Goal: Task Accomplishment & Management: Manage account settings

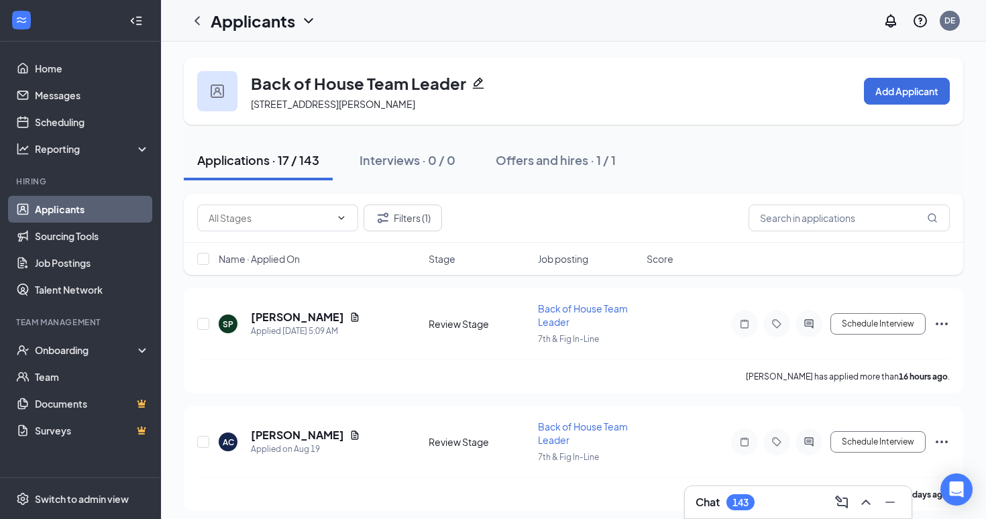
click at [52, 200] on link "Applicants" at bounding box center [92, 209] width 115 height 27
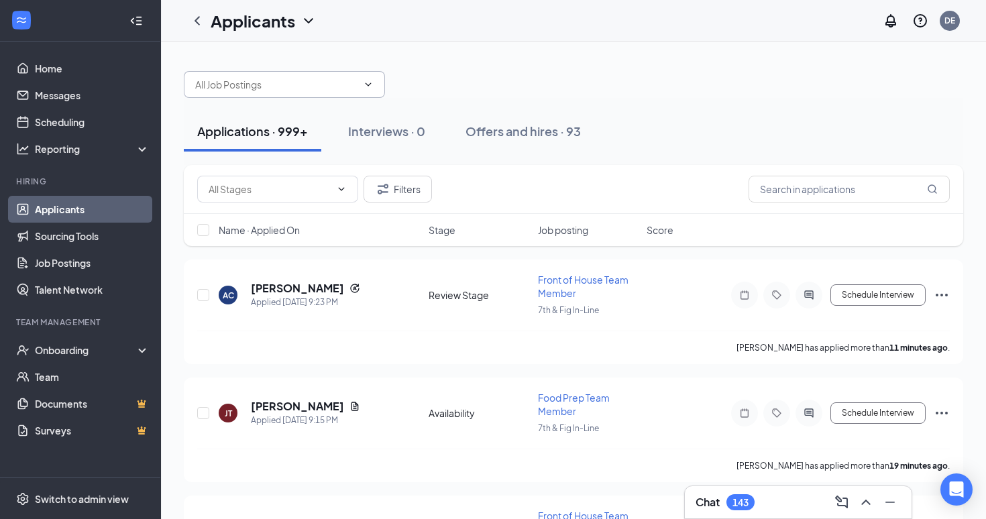
click at [368, 86] on icon "ChevronDown" at bounding box center [368, 84] width 11 height 11
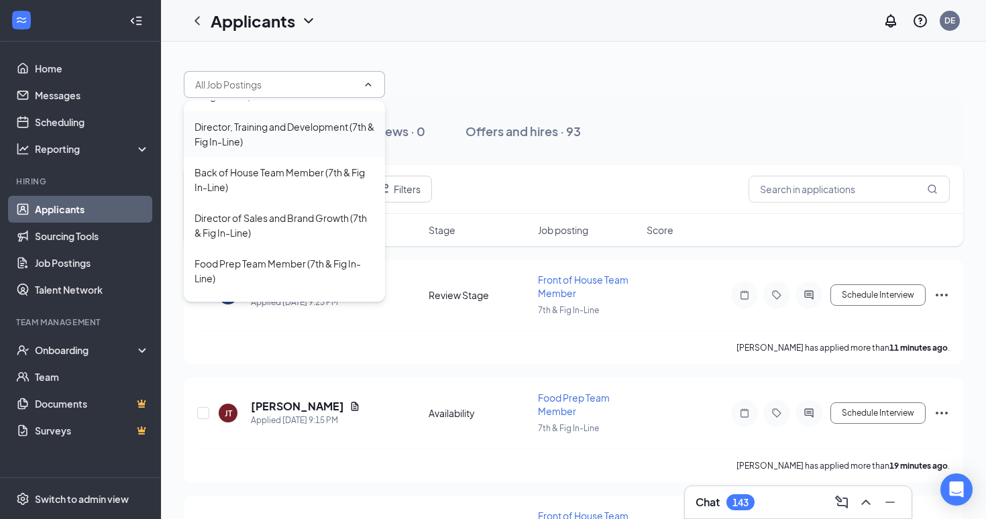
scroll to position [225, 0]
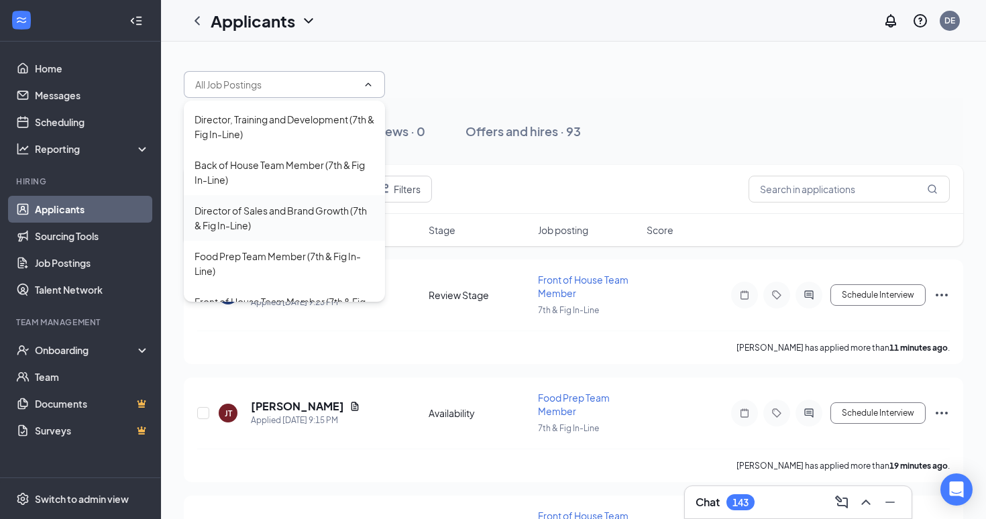
click at [288, 210] on div "Director of Sales and Brand Growth (7th & Fig In-Line)" at bounding box center [284, 218] width 180 height 30
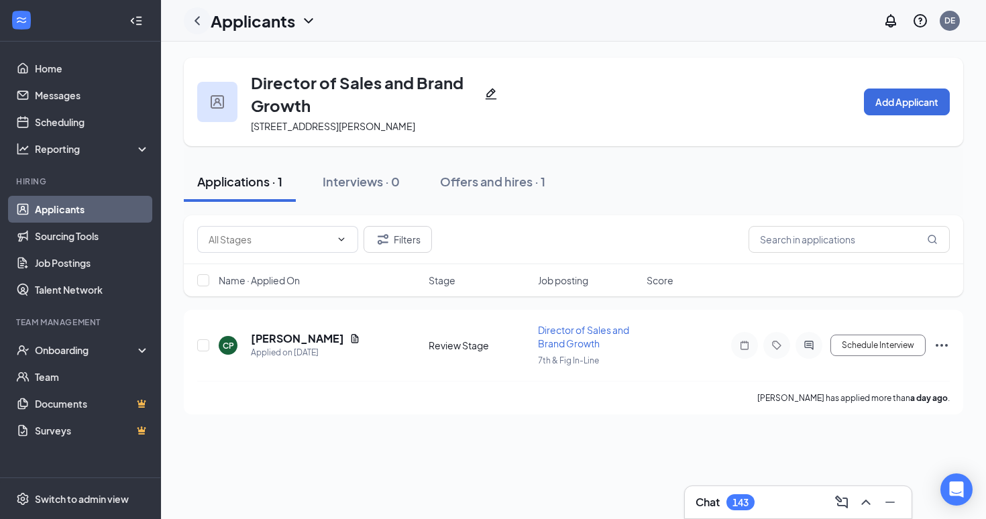
click at [202, 12] on div at bounding box center [197, 20] width 27 height 27
click at [197, 23] on icon "ChevronLeft" at bounding box center [196, 20] width 5 height 9
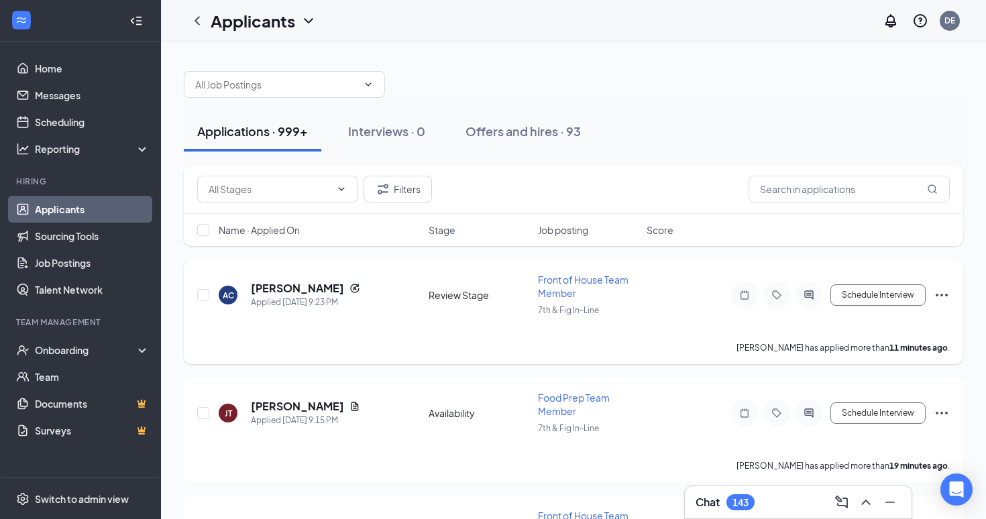
click at [567, 286] on div "Front of House Team Member" at bounding box center [588, 286] width 101 height 27
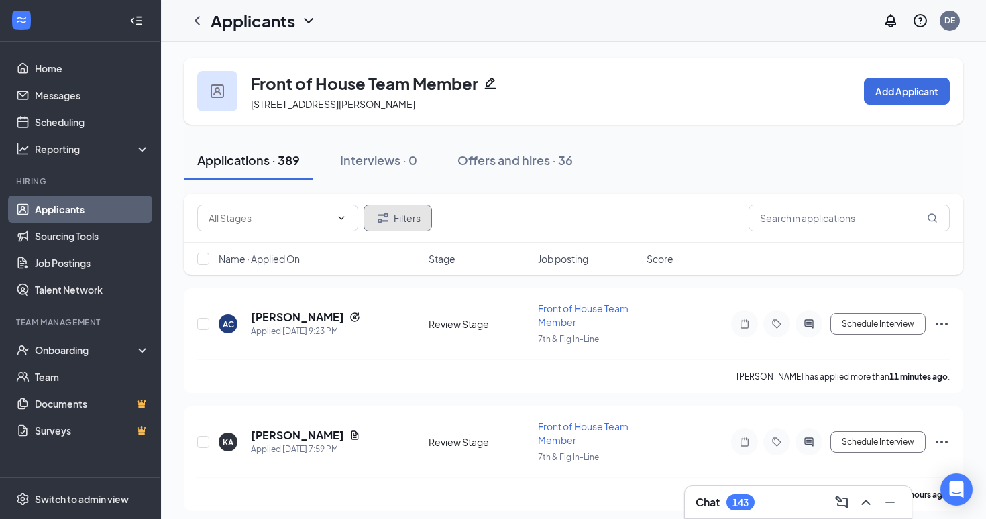
click at [390, 217] on icon "Filter" at bounding box center [383, 218] width 16 height 16
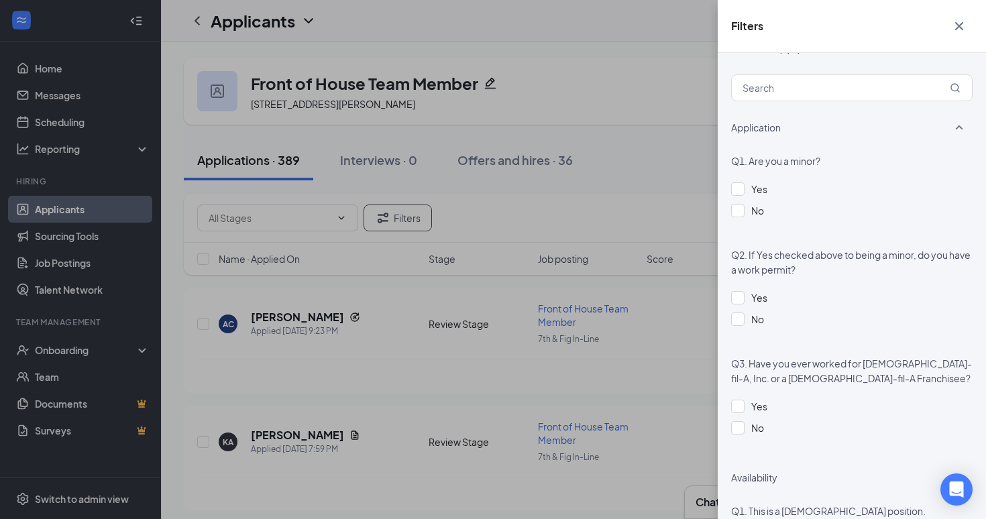
scroll to position [514, 0]
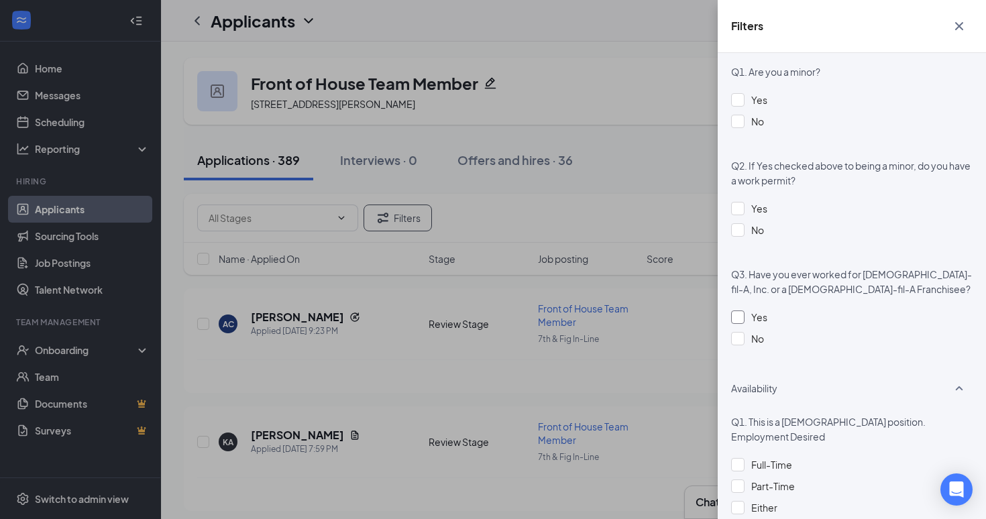
click at [742, 314] on div at bounding box center [737, 316] width 13 height 13
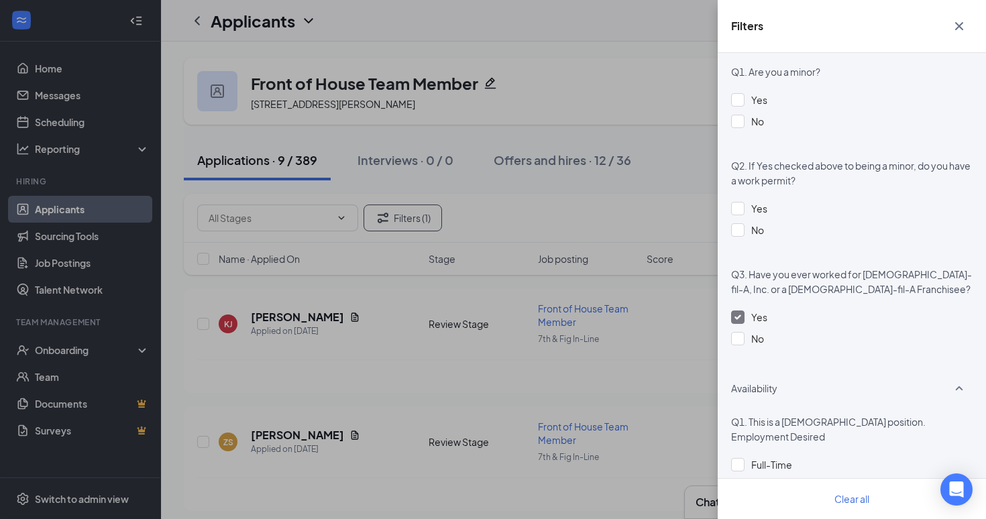
click at [960, 24] on icon "Cross" at bounding box center [959, 26] width 16 height 16
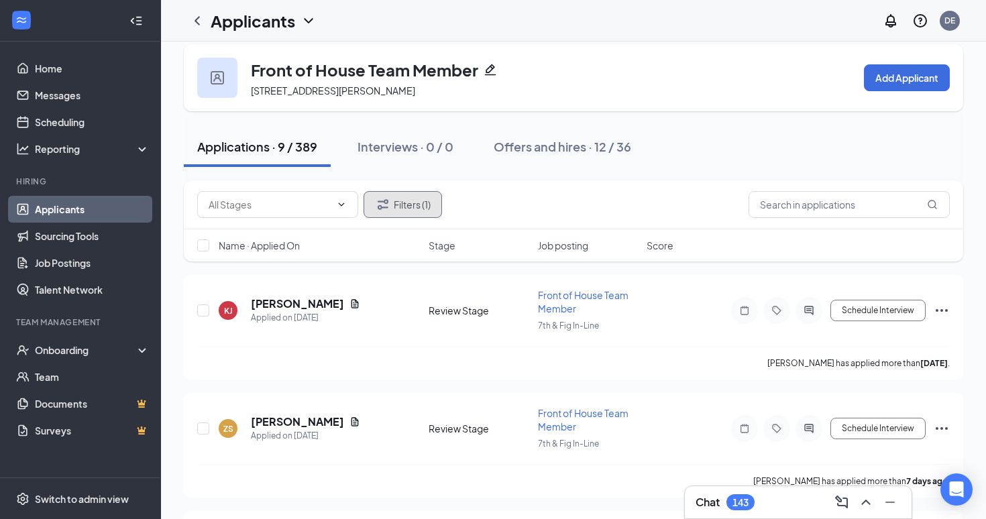
scroll to position [0, 0]
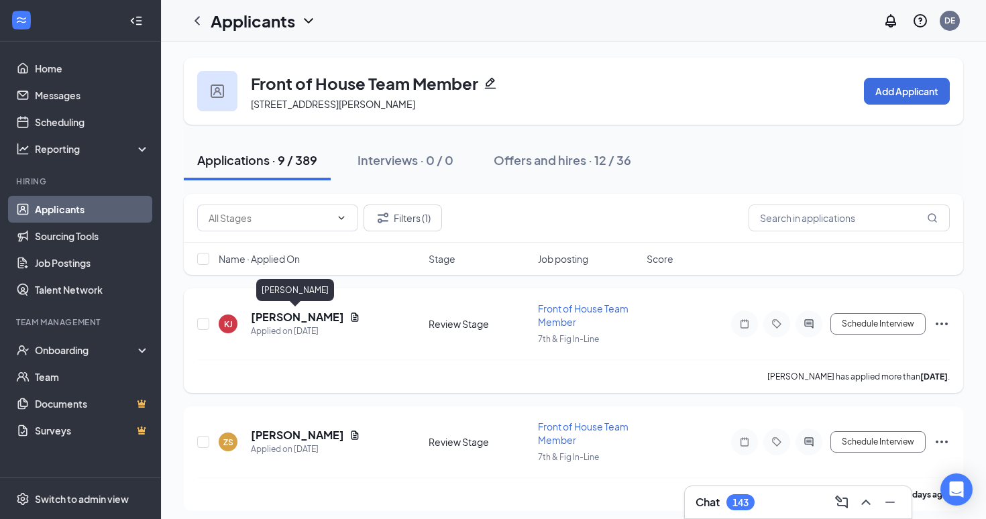
click at [283, 316] on h5 "[PERSON_NAME]" at bounding box center [297, 317] width 93 height 15
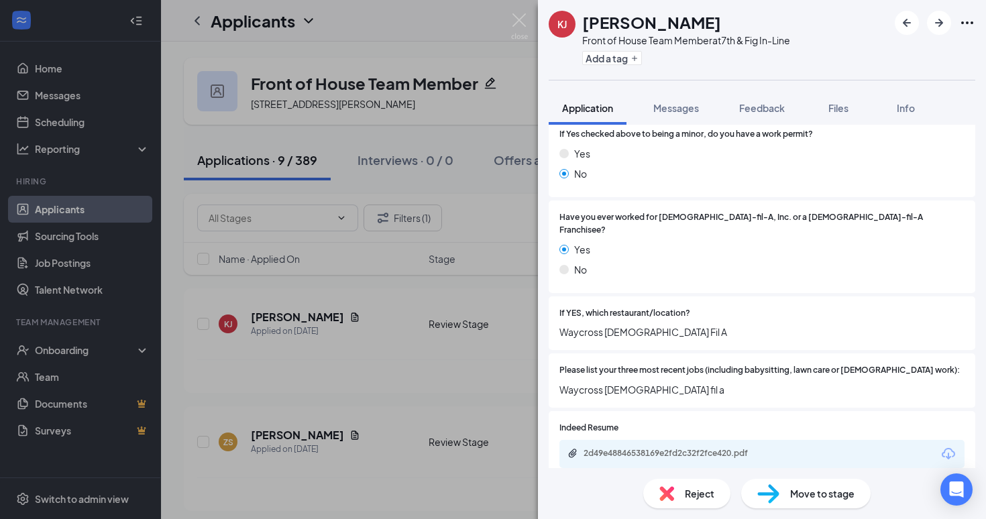
scroll to position [297, 0]
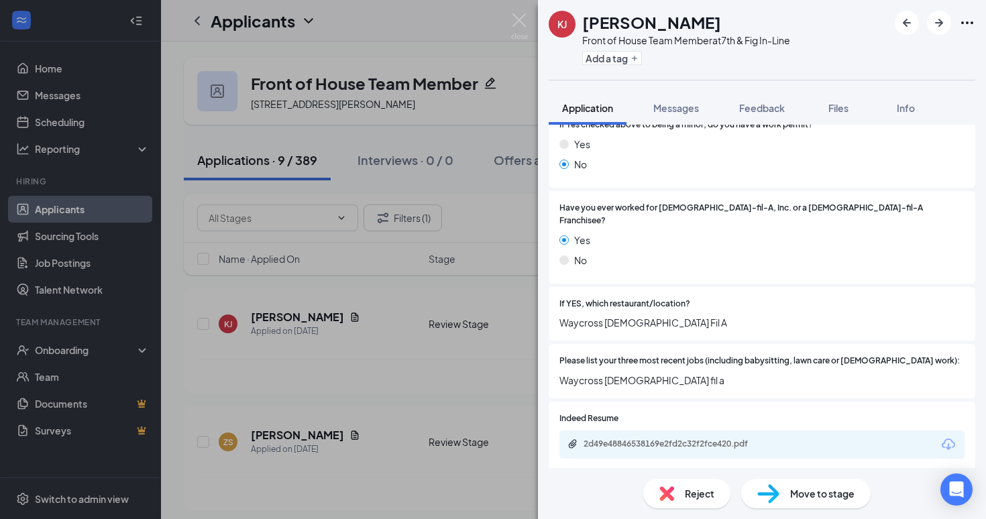
click at [675, 439] on div "2d49e48846538169e2fd2c32f2fce420.pdf" at bounding box center [677, 444] width 188 height 11
click at [514, 21] on img at bounding box center [519, 26] width 17 height 26
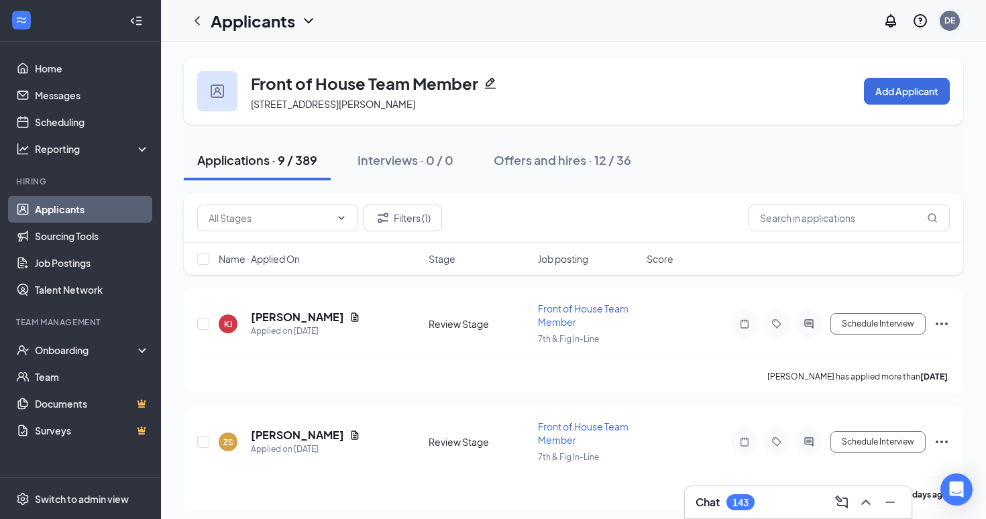
click at [946, 13] on div "DE" at bounding box center [949, 21] width 20 height 20
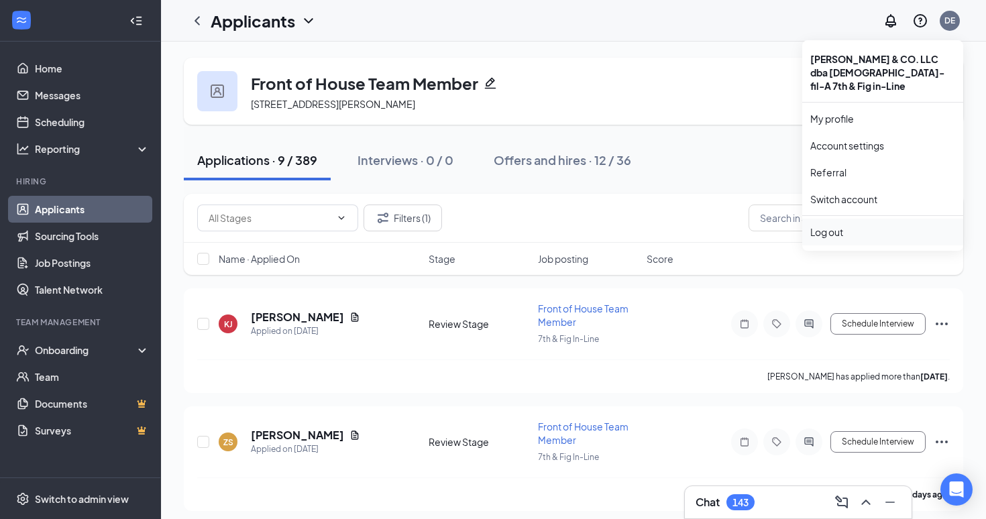
click at [846, 225] on div "Log out" at bounding box center [882, 231] width 145 height 13
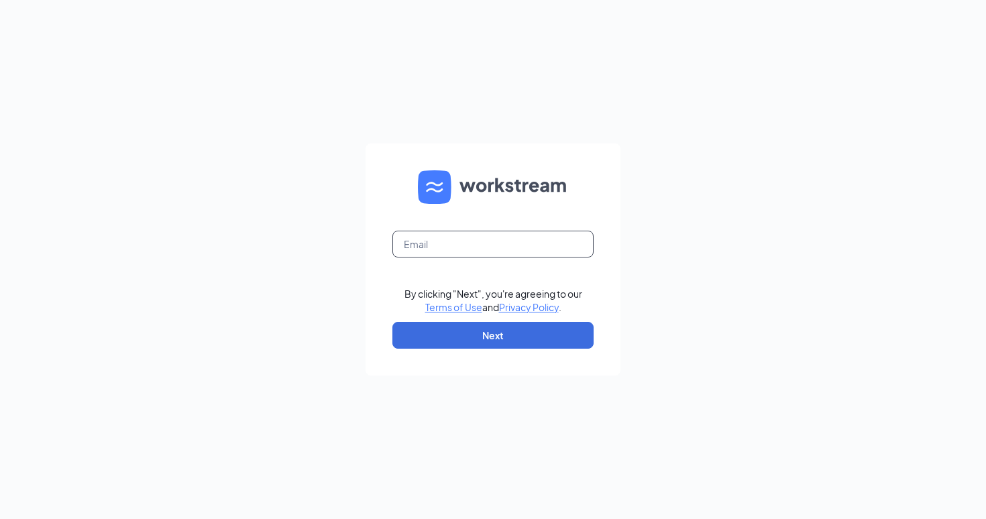
click at [447, 244] on input "text" at bounding box center [492, 244] width 201 height 27
type input "03850@chick-fil-a.com"
click at [496, 335] on button "Next" at bounding box center [492, 335] width 201 height 27
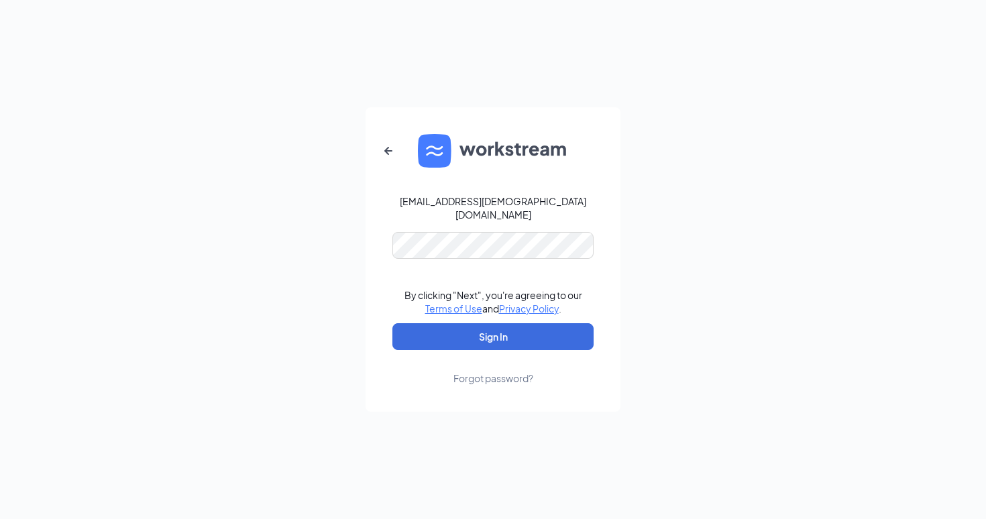
click at [462, 224] on form "03850@chick-fil-a.com By clicking "Next", you're agreeing to our Terms of Use a…" at bounding box center [492, 259] width 255 height 304
click at [489, 335] on button "Sign In" at bounding box center [492, 336] width 201 height 27
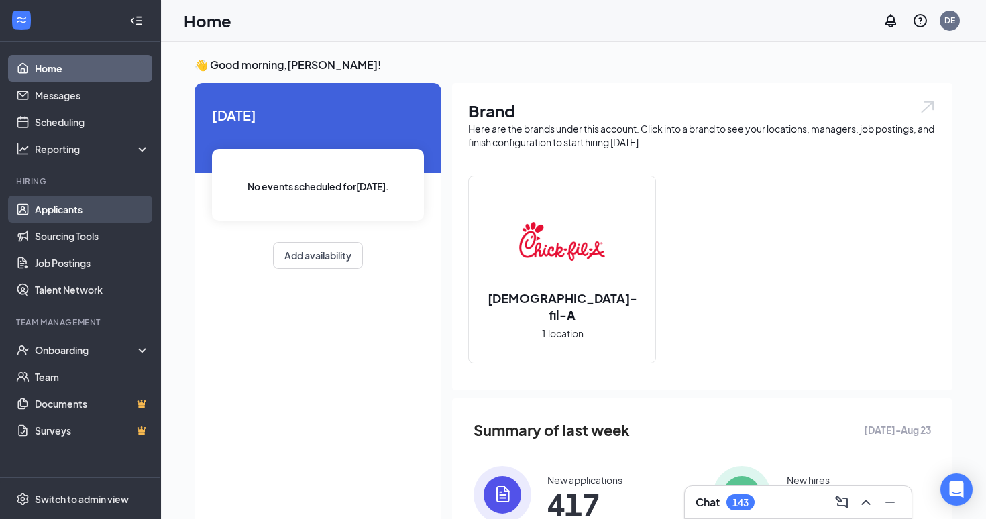
click at [105, 217] on link "Applicants" at bounding box center [92, 209] width 115 height 27
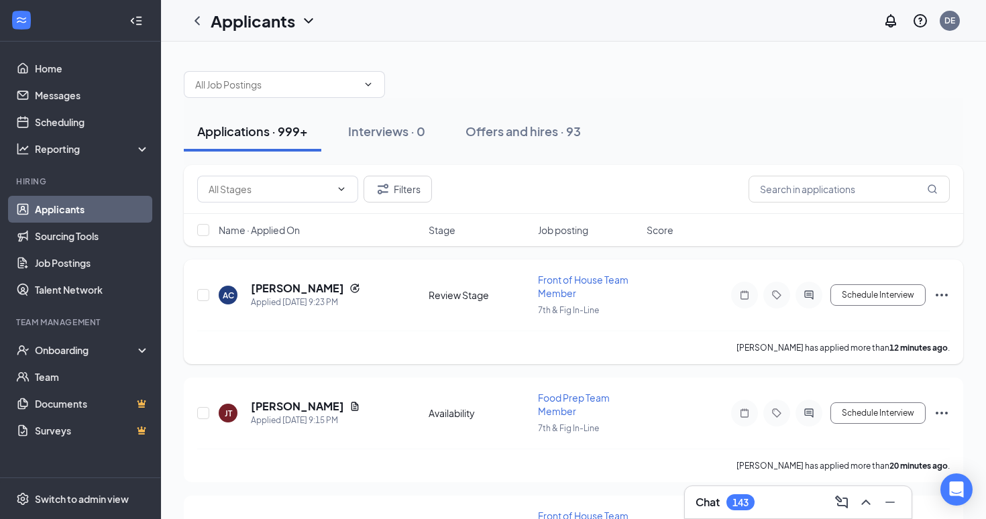
click at [550, 278] on span "Front of House Team Member" at bounding box center [583, 286] width 91 height 25
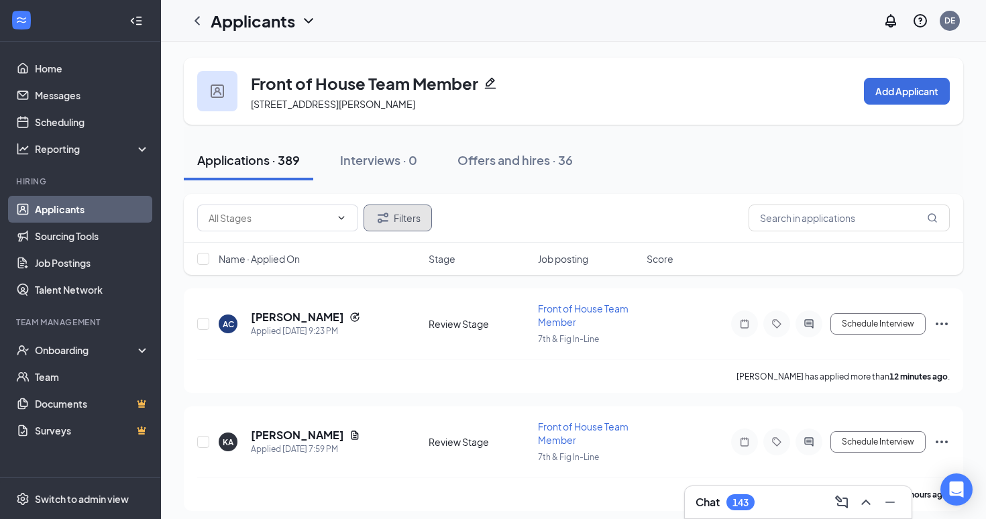
click at [404, 225] on button "Filters" at bounding box center [397, 218] width 68 height 27
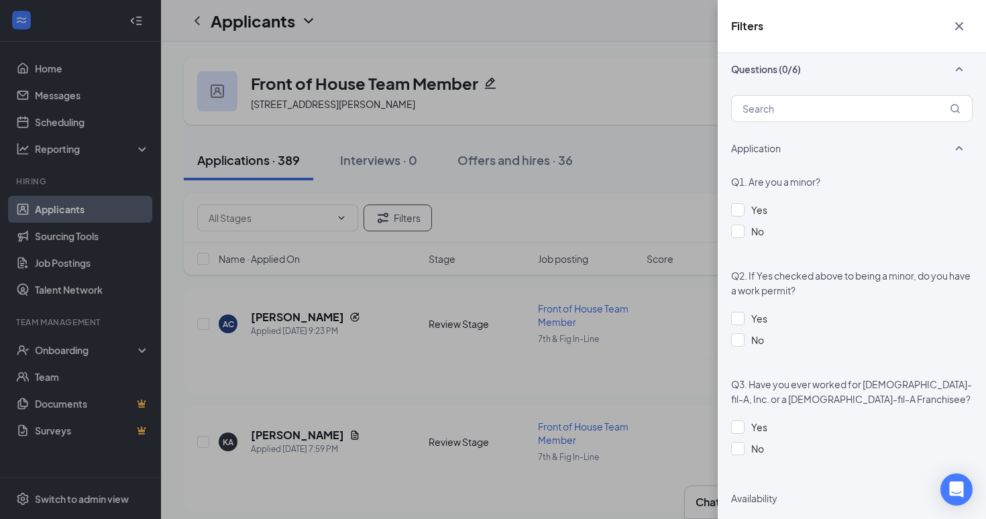
scroll to position [404, 0]
click at [732, 426] on div at bounding box center [737, 426] width 13 height 13
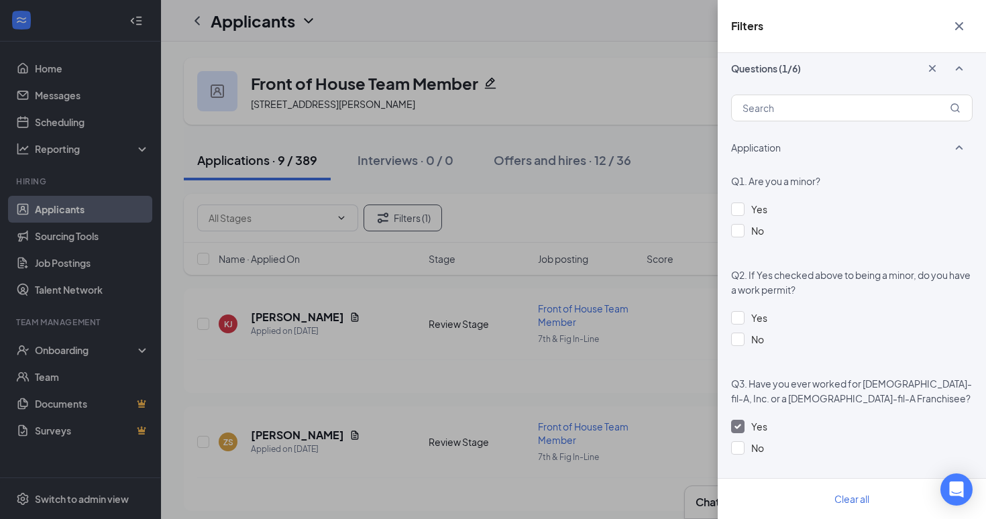
click at [960, 24] on icon "Cross" at bounding box center [959, 26] width 8 height 8
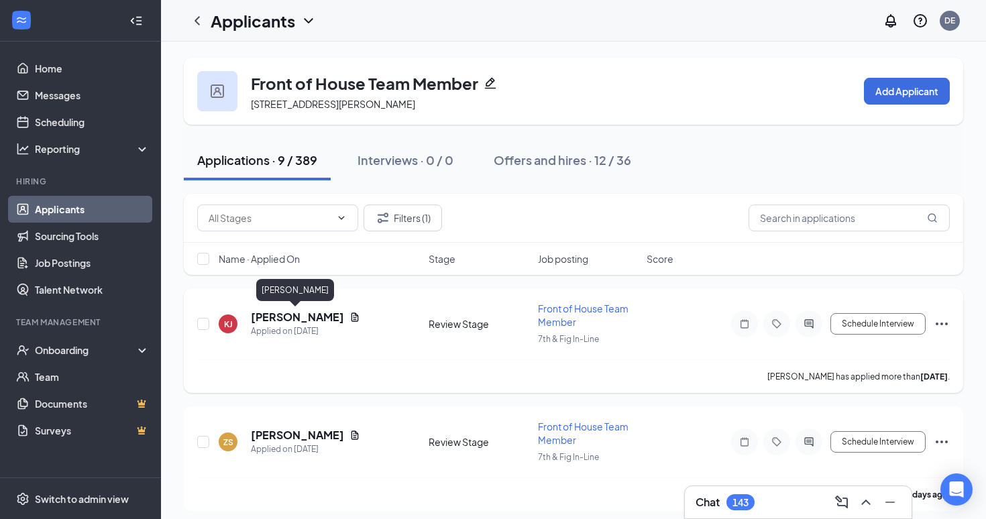
click at [287, 316] on h5 "[PERSON_NAME]" at bounding box center [297, 317] width 93 height 15
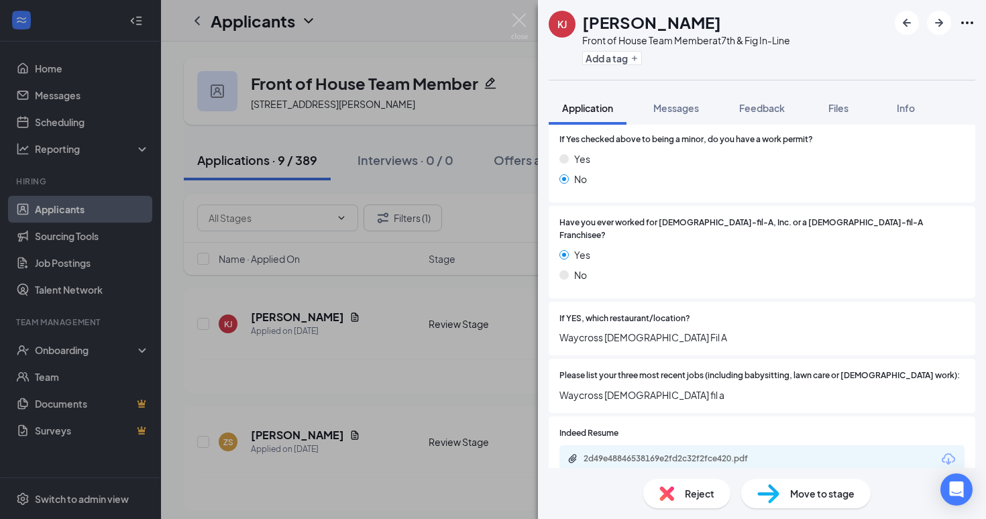
scroll to position [310, 0]
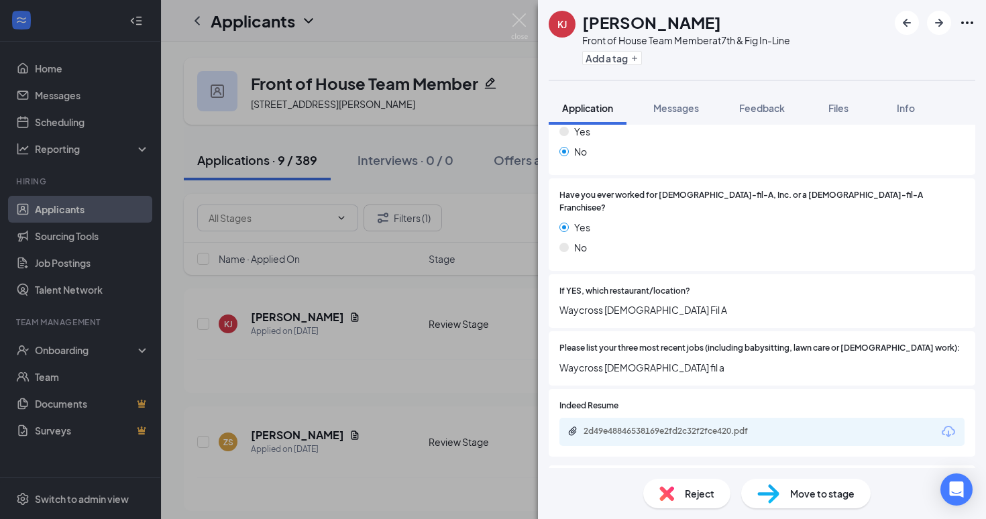
click at [652, 426] on div "2d49e48846538169e2fd2c32f2fce420.pdf" at bounding box center [677, 431] width 188 height 11
click at [561, 344] on div "Please list your three most recent jobs (including babysitting, lawn care or vo…" at bounding box center [761, 358] width 405 height 33
click at [520, 369] on div "[PERSON_NAME] [PERSON_NAME] Front of House Team Member at 7th & Fig In-Line Add…" at bounding box center [493, 259] width 986 height 519
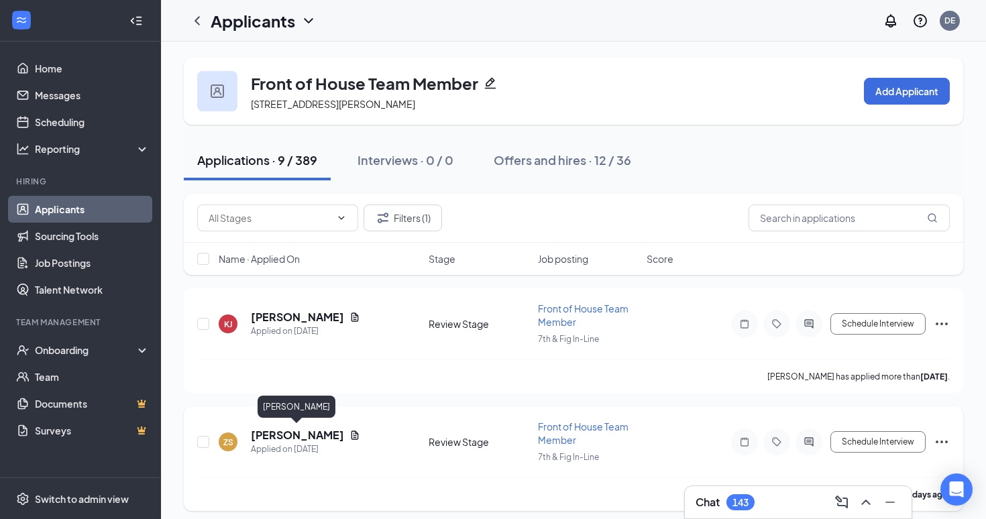
click at [332, 434] on h5 "[PERSON_NAME]" at bounding box center [297, 435] width 93 height 15
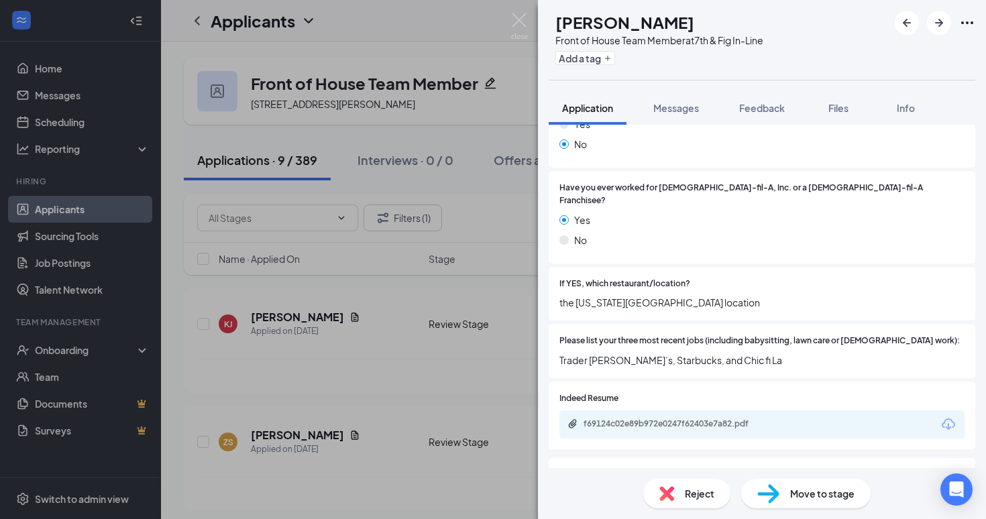
scroll to position [320, 0]
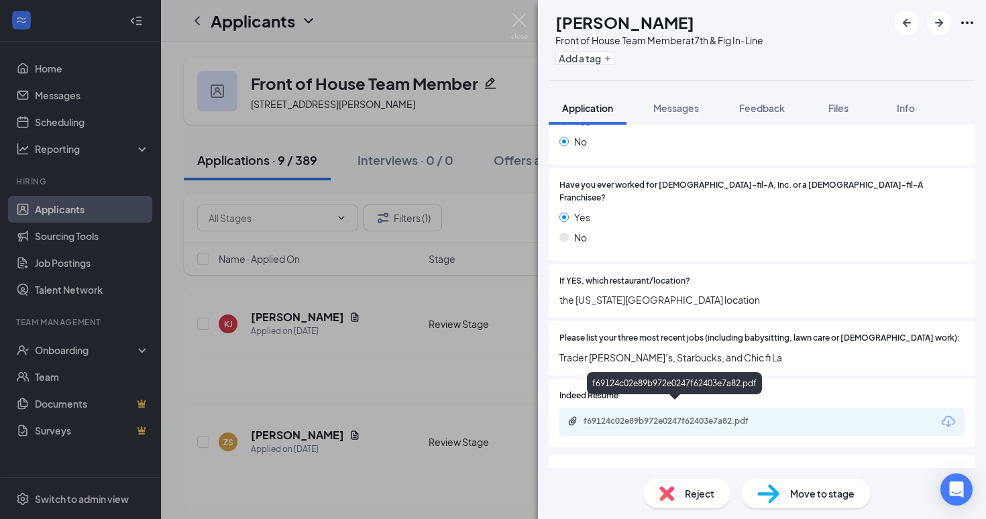
click at [728, 416] on div "f69124c02e89b972e0247f62403e7a82.pdf" at bounding box center [677, 421] width 188 height 11
drag, startPoint x: 363, startPoint y: 361, endPoint x: 349, endPoint y: 361, distance: 14.1
click at [363, 361] on div "ZS Zandrea Sanders Front of House Team Member at 7th & Fig In-Line Add a tag Ap…" at bounding box center [493, 259] width 986 height 519
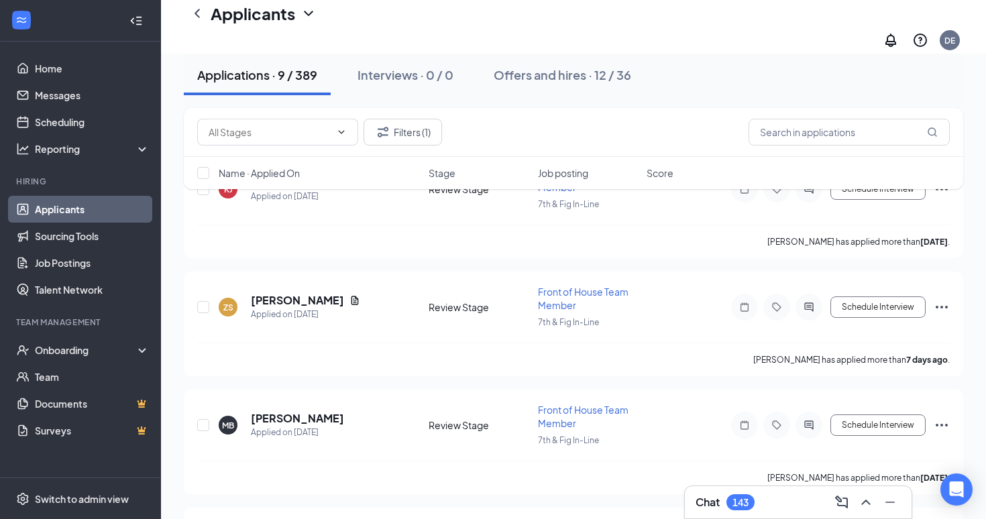
scroll to position [187, 0]
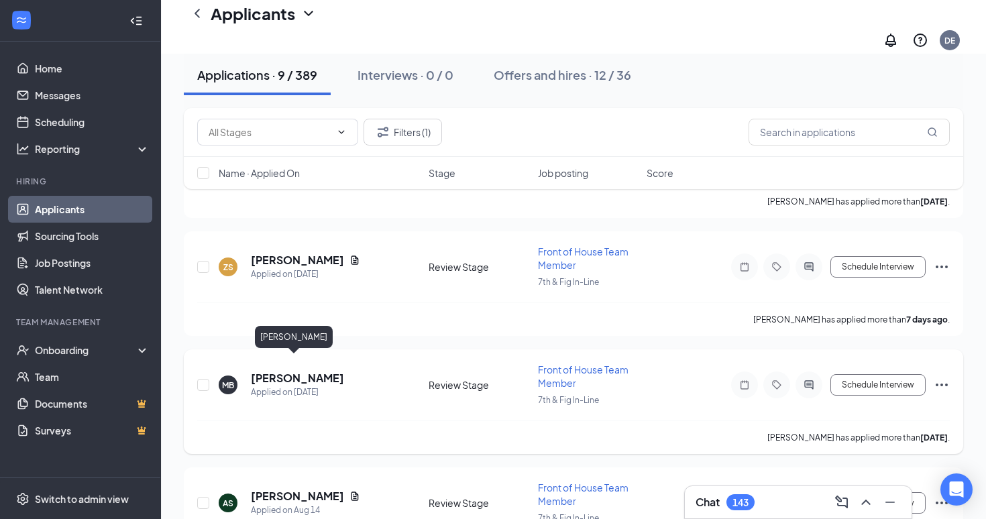
click at [305, 371] on h5 "[PERSON_NAME]" at bounding box center [297, 378] width 93 height 15
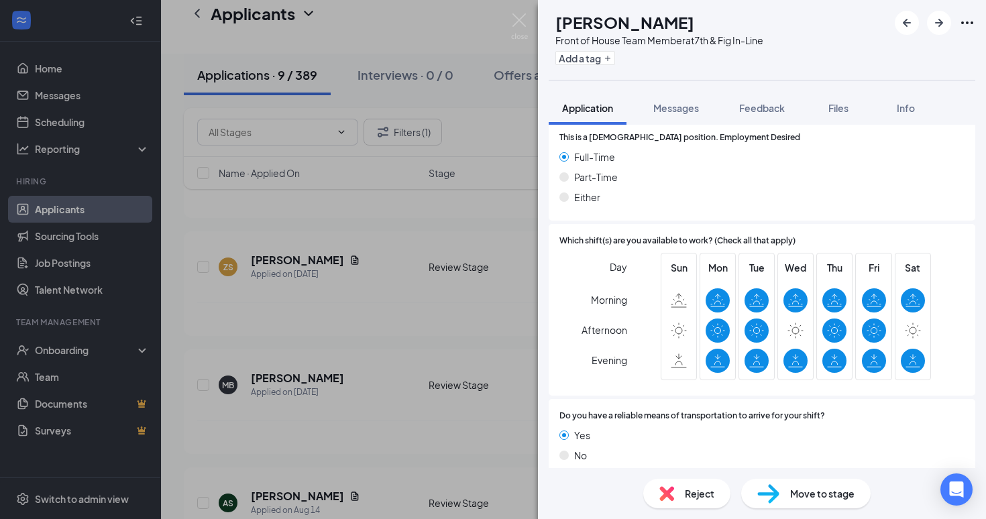
scroll to position [862, 0]
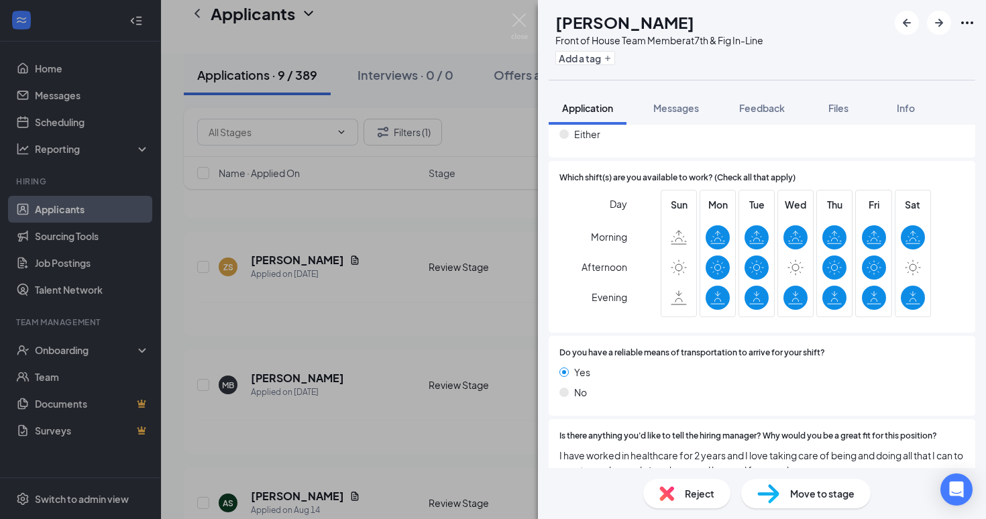
click at [228, 86] on div "MB Mateya Boyd Front of House Team Member at 7th & Fig In-Line Add a tag Applic…" at bounding box center [493, 259] width 986 height 519
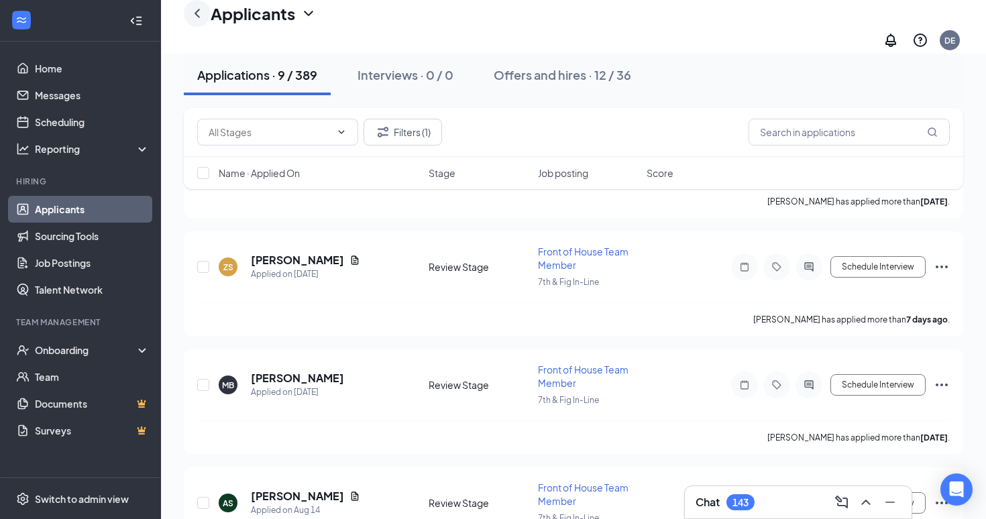
click at [194, 21] on icon "ChevronLeft" at bounding box center [197, 13] width 16 height 16
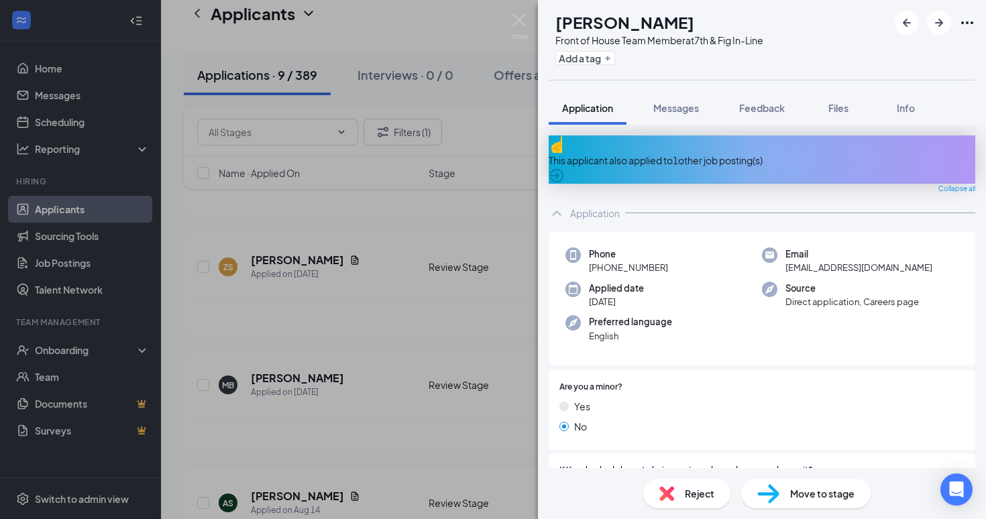
click at [68, 219] on div "MB Mateya Boyd Front of House Team Member at 7th & Fig In-Line Add a tag Applic…" at bounding box center [493, 259] width 986 height 519
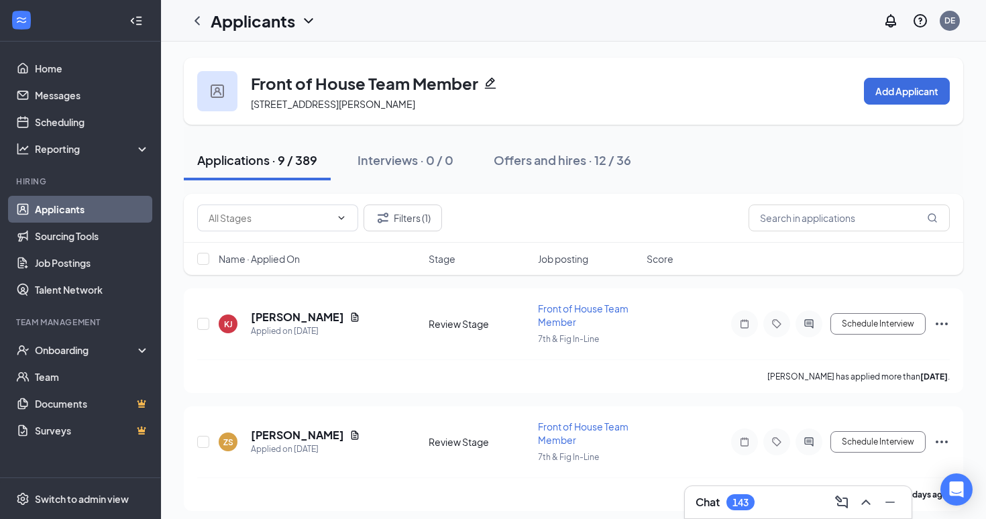
click at [41, 215] on link "Applicants" at bounding box center [92, 209] width 115 height 27
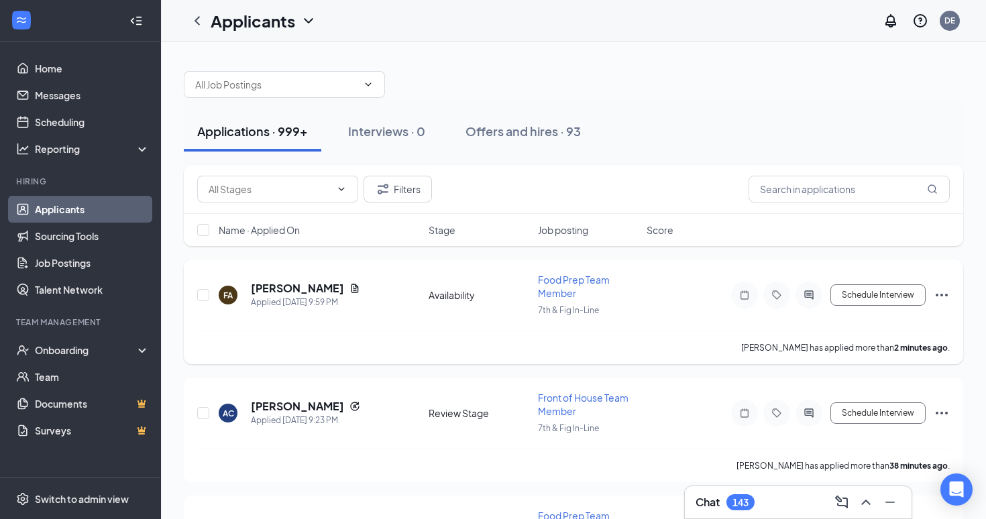
click at [568, 282] on span "Food Prep Team Member" at bounding box center [574, 286] width 72 height 25
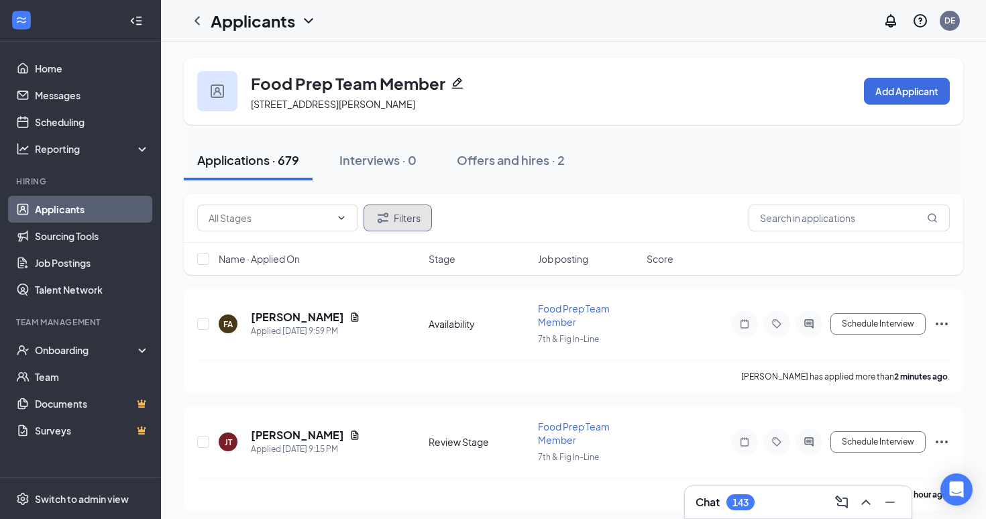
click at [406, 216] on button "Filters" at bounding box center [397, 218] width 68 height 27
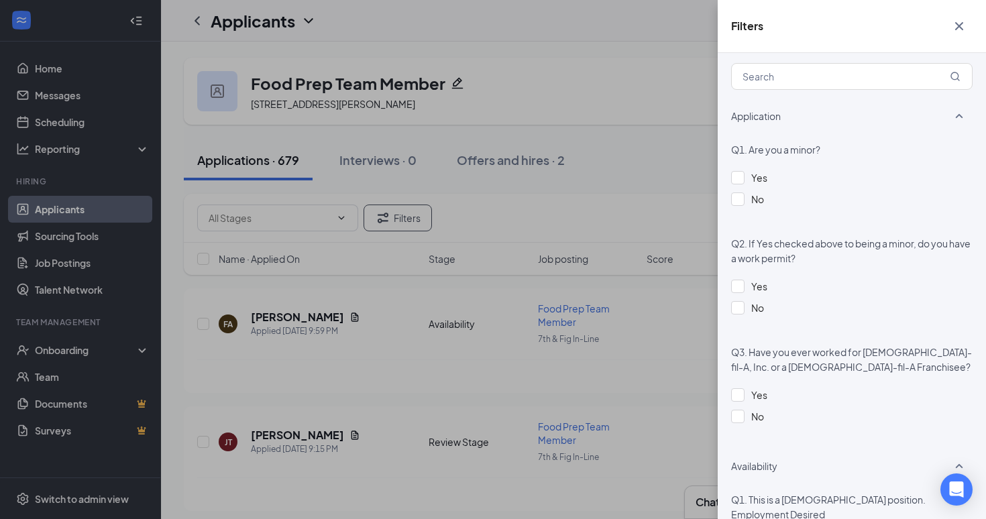
scroll to position [454, 0]
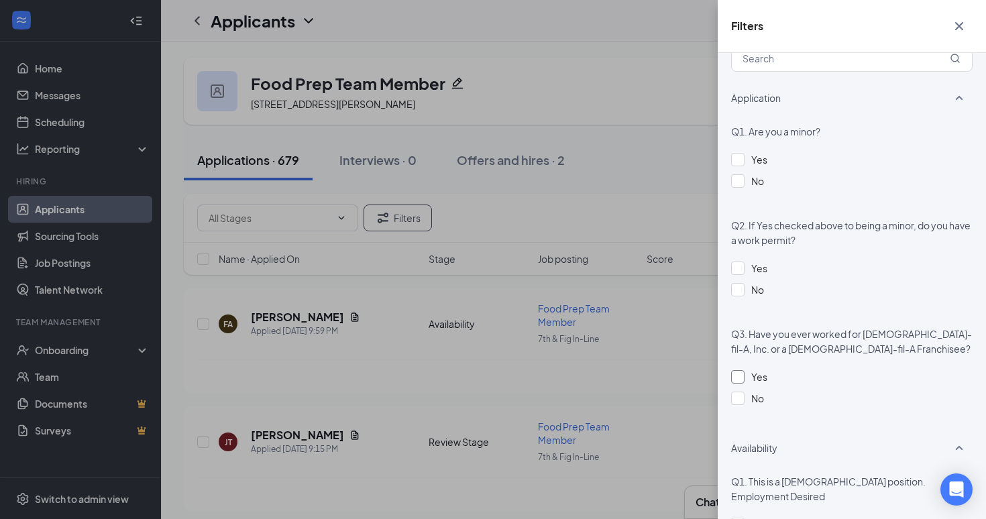
click at [740, 380] on div at bounding box center [737, 376] width 13 height 13
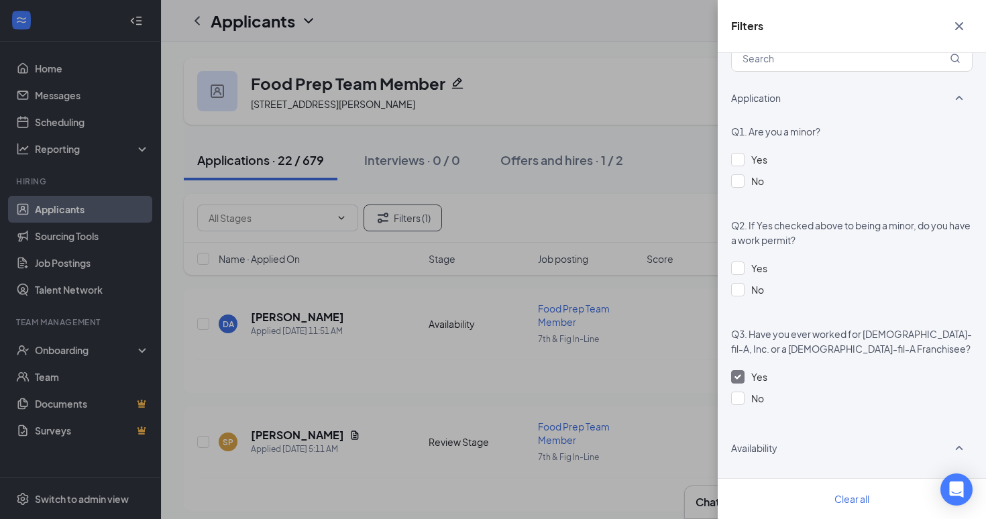
click at [322, 375] on div "Filters Applicant Status (0/5) Unread message Hasn't messaged back Stuck in sta…" at bounding box center [493, 259] width 986 height 519
click at [380, 351] on div "Filters Applicant Status (0/5) Unread message Hasn't messaged back Stuck in sta…" at bounding box center [493, 259] width 986 height 519
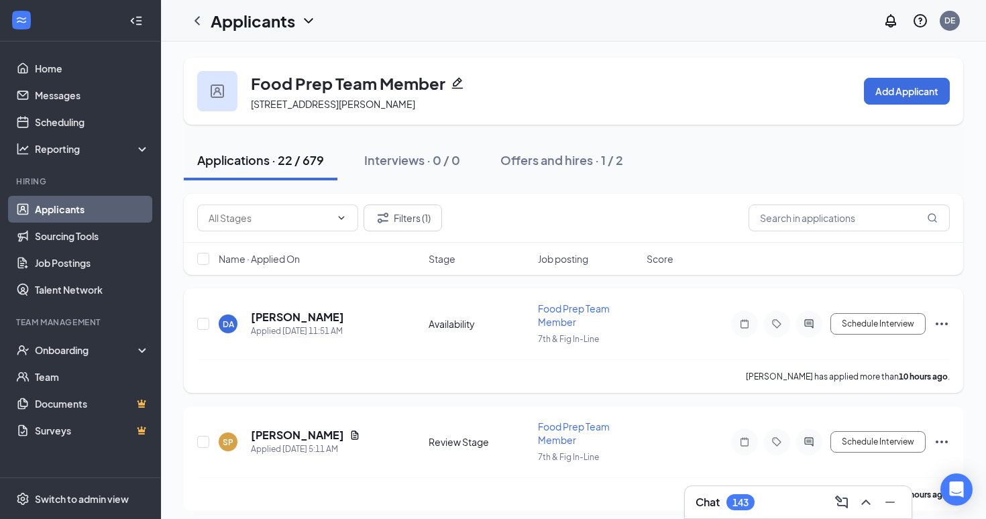
click at [292, 316] on h5 "Diana alaniz" at bounding box center [297, 317] width 93 height 15
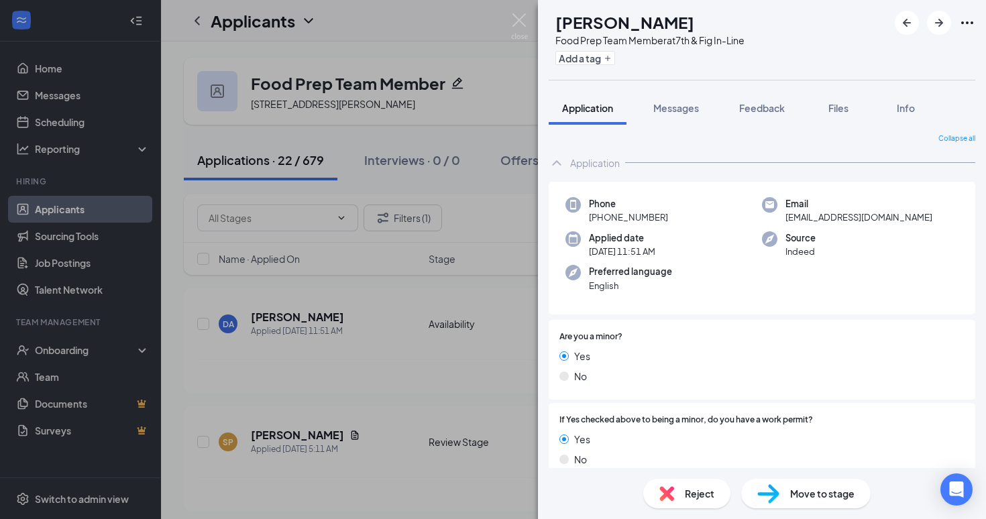
scroll to position [333, 0]
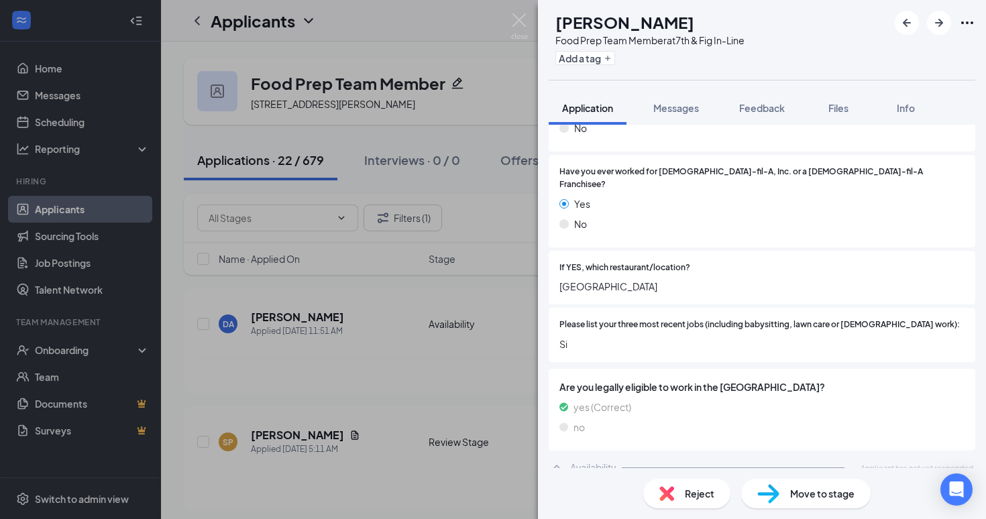
click at [432, 353] on div "DA Diana alaniz Food Prep Team Member at 7th & Fig In-Line Add a tag Applicatio…" at bounding box center [493, 259] width 986 height 519
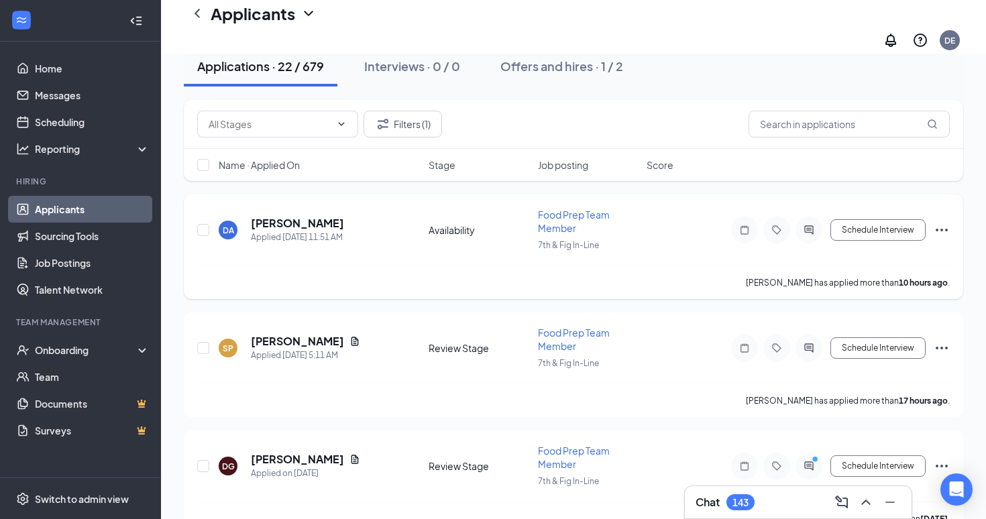
scroll to position [111, 0]
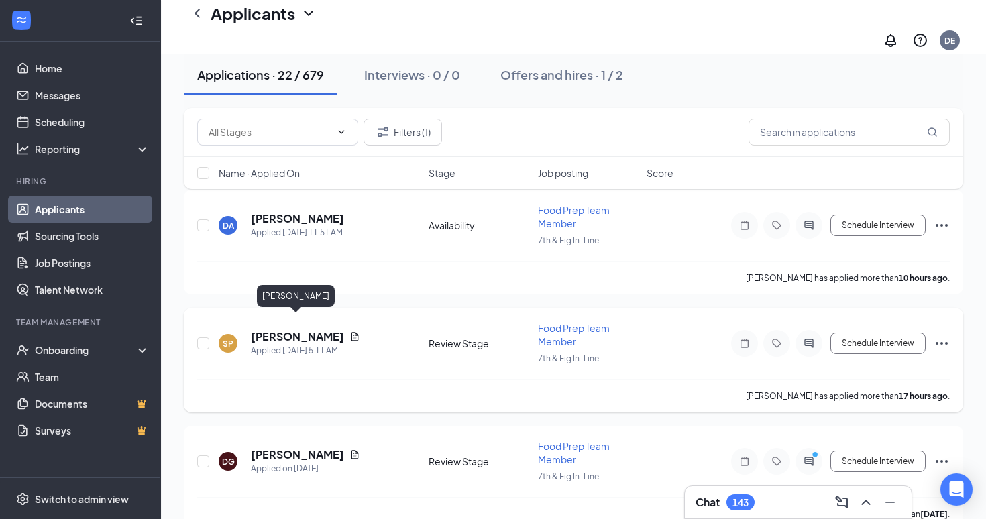
click at [292, 329] on h5 "[PERSON_NAME]" at bounding box center [297, 336] width 93 height 15
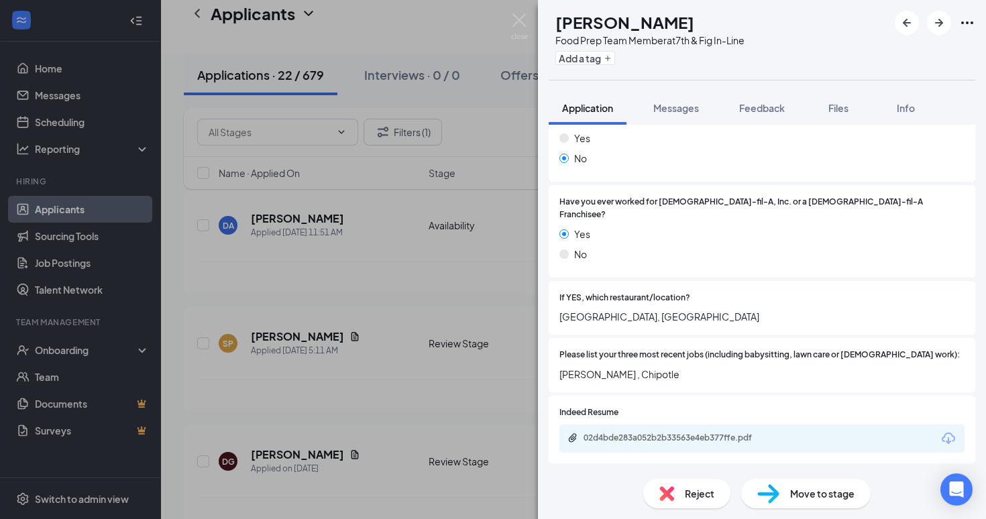
scroll to position [361, 0]
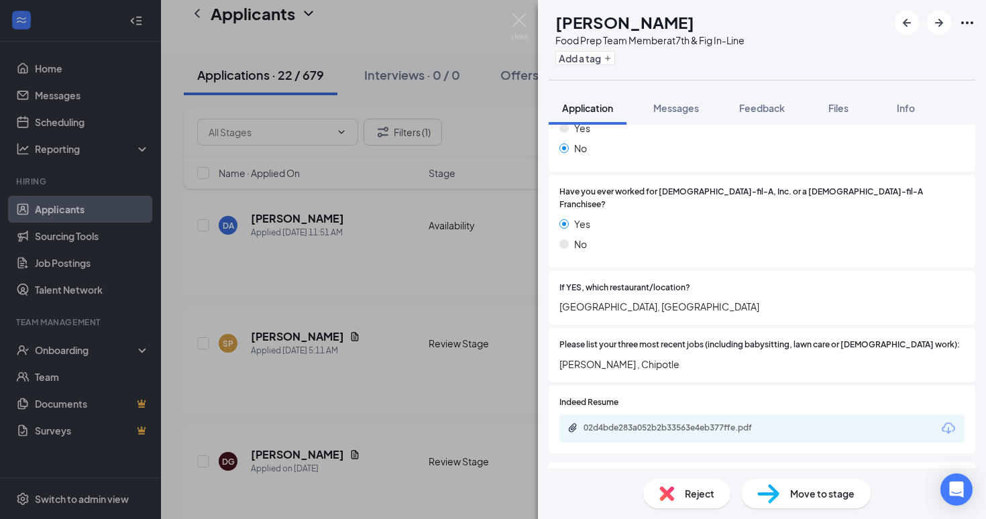
click at [610, 414] on div "02d4bde283a052b2b33563e4eb377ffe.pdf" at bounding box center [761, 428] width 405 height 28
click at [610, 422] on div "02d4bde283a052b2b33563e4eb377ffe.pdf" at bounding box center [677, 427] width 188 height 11
click at [256, 306] on div "SP Shaylee Polanco Food Prep Team Member at 7th & Fig In-Line Add a tag Applica…" at bounding box center [493, 259] width 986 height 519
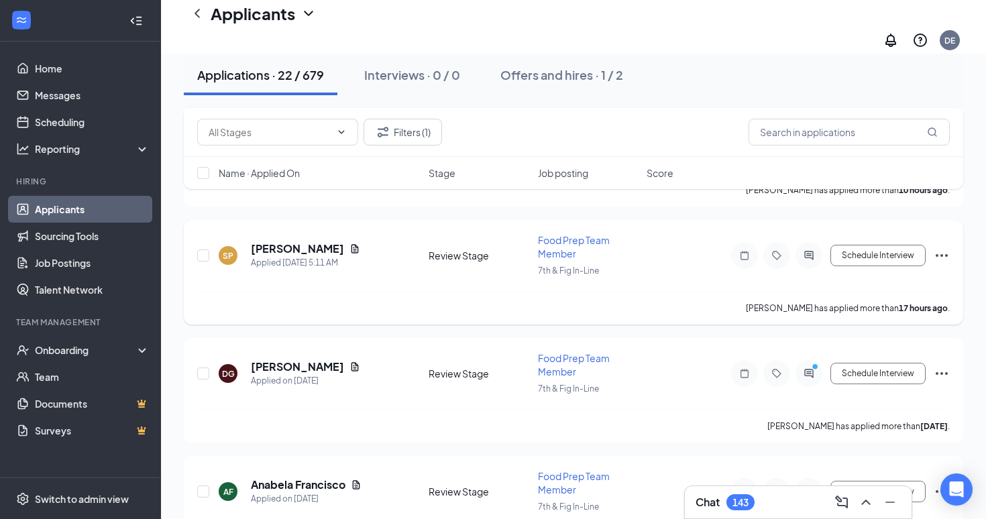
scroll to position [216, 0]
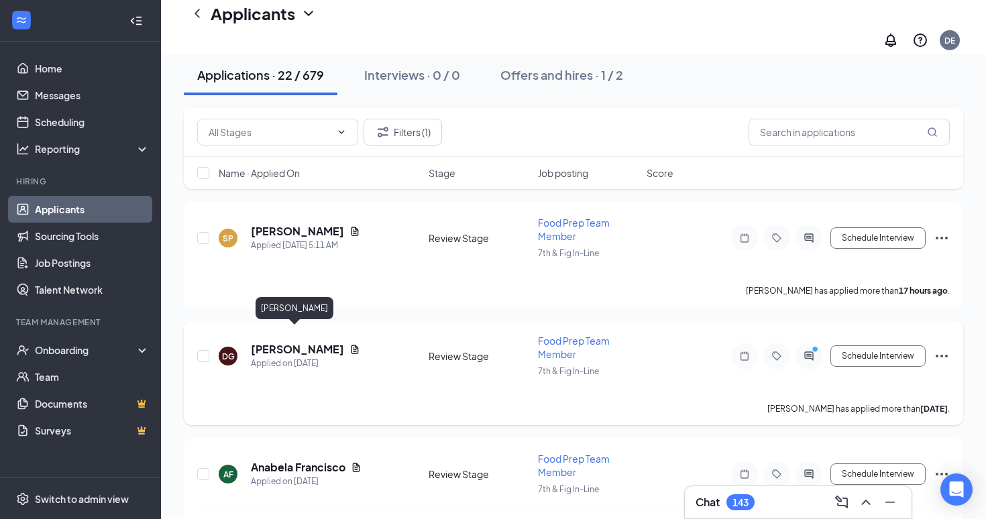
click at [274, 342] on h5 "Duncan Garcia" at bounding box center [297, 349] width 93 height 15
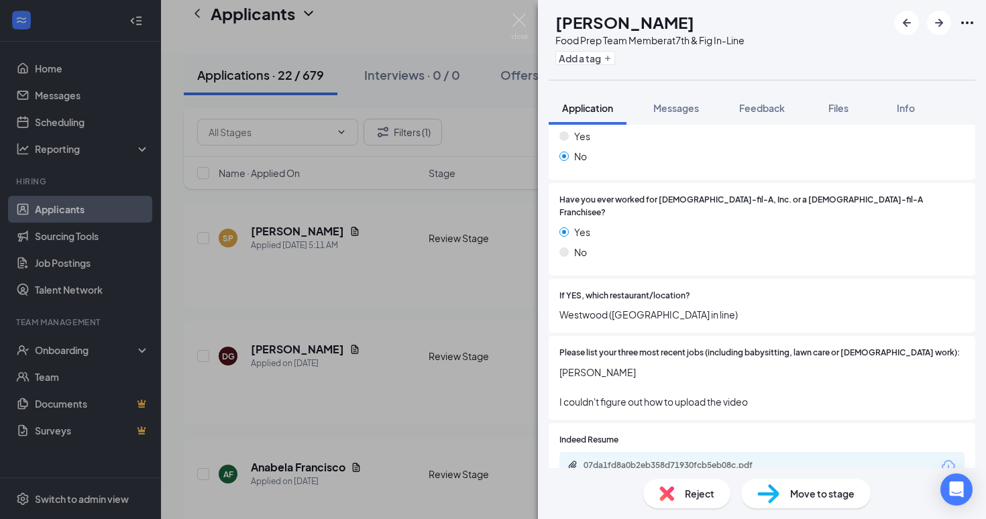
scroll to position [338, 0]
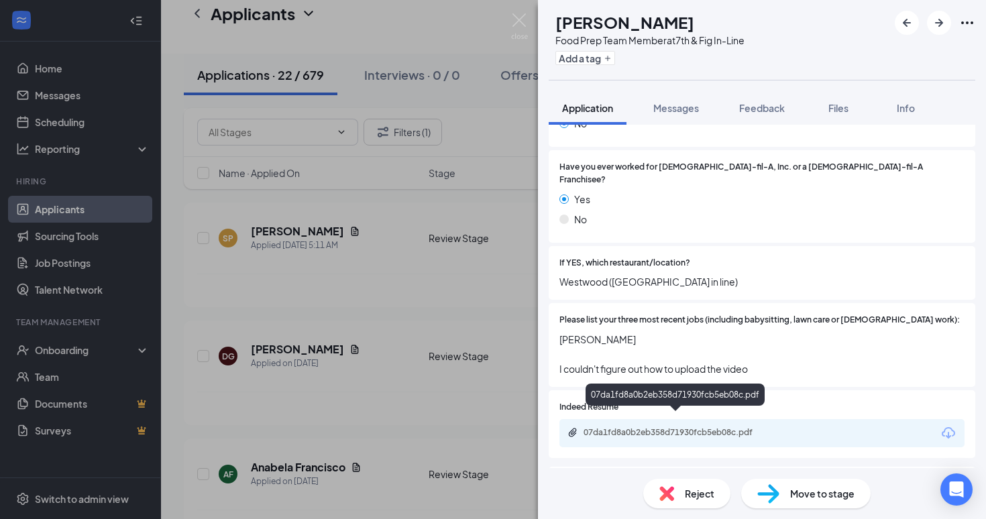
click at [637, 427] on div "07da1fd8a0b2eb358d71930fcb5eb08c.pdf" at bounding box center [677, 432] width 188 height 11
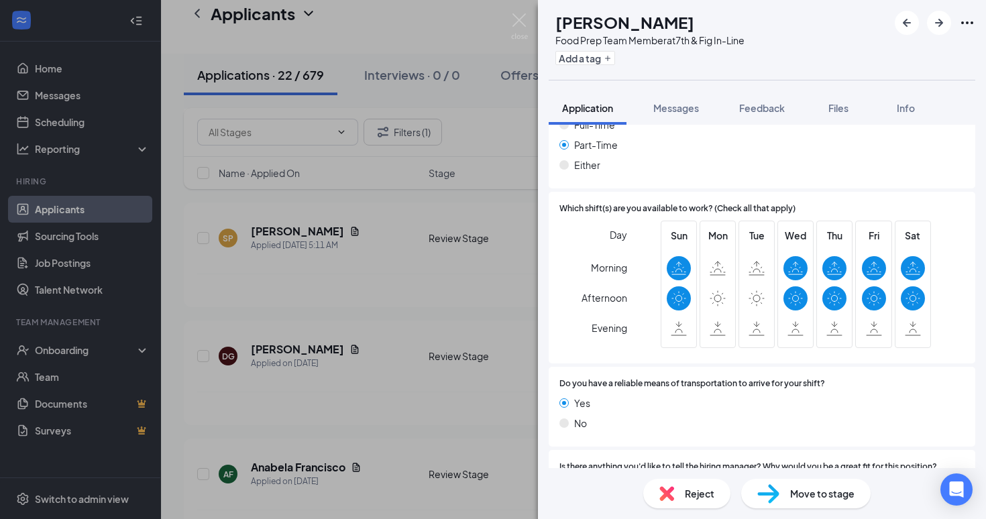
scroll to position [927, 0]
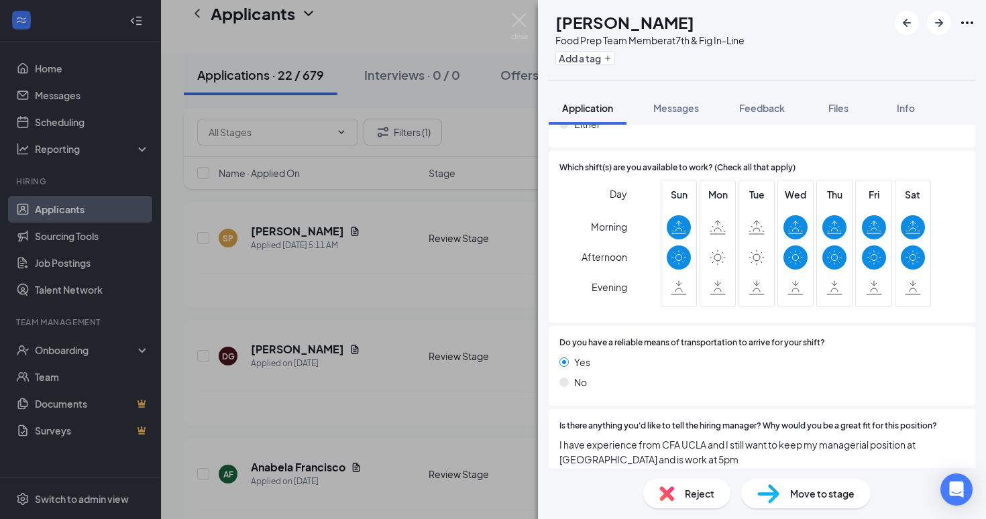
click at [595, 215] on span "Morning" at bounding box center [609, 227] width 36 height 24
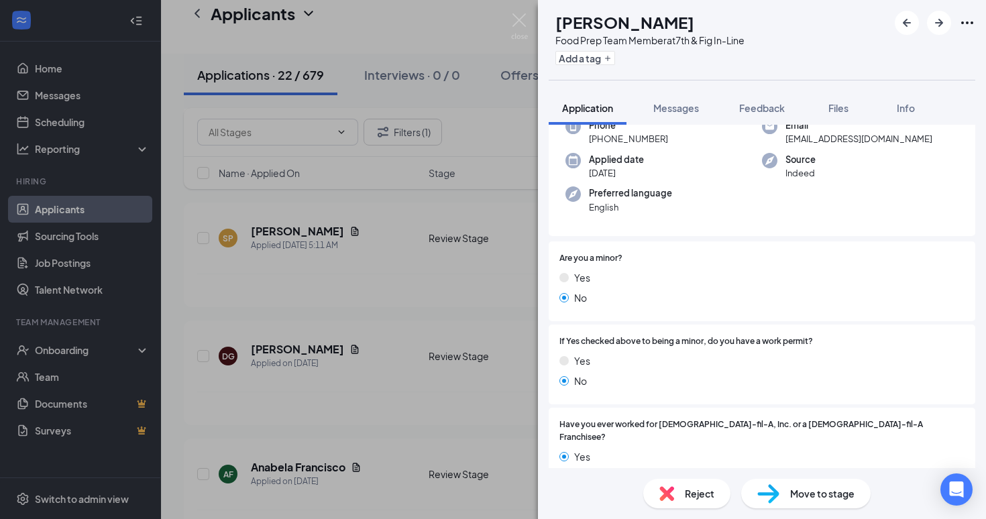
scroll to position [0, 0]
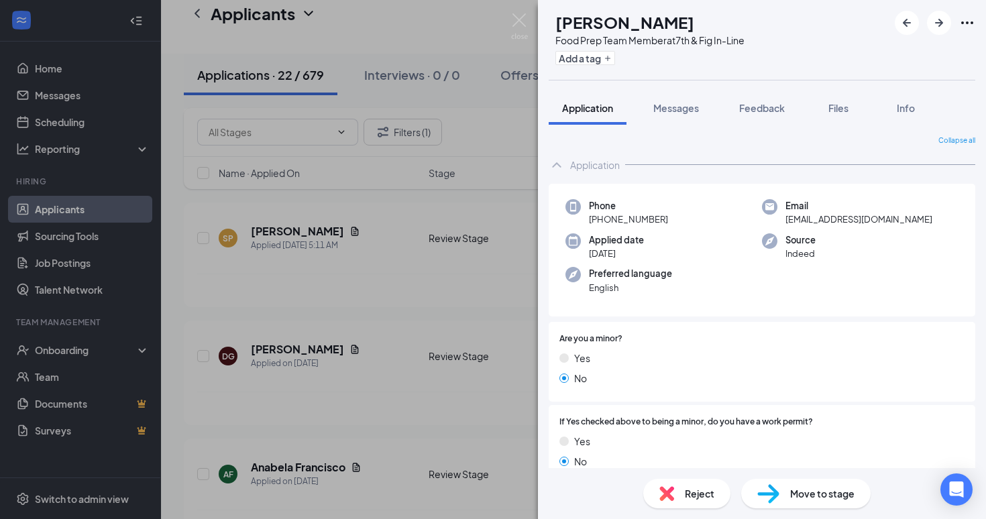
click at [284, 377] on div "DG Duncan Garcia Food Prep Team Member at 7th & Fig In-Line Add a tag Applicati…" at bounding box center [493, 259] width 986 height 519
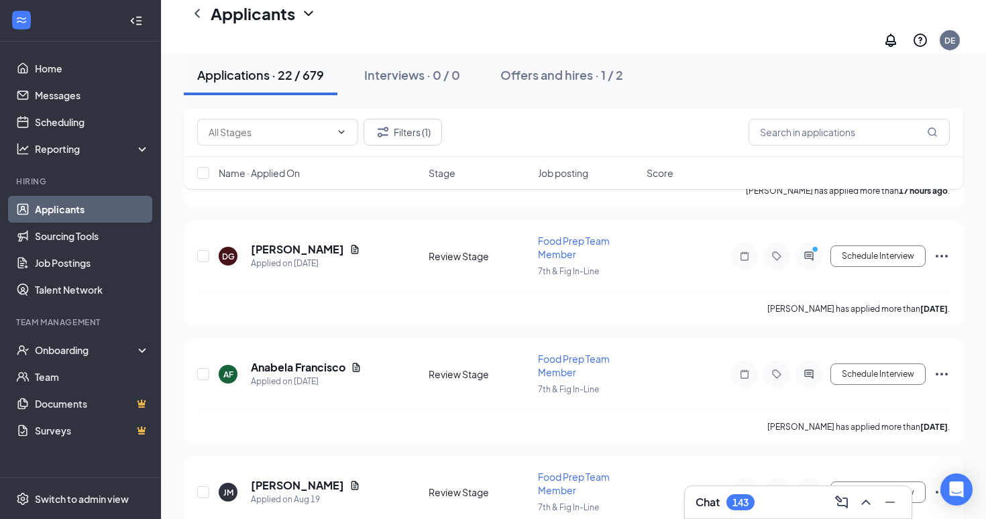
scroll to position [320, 0]
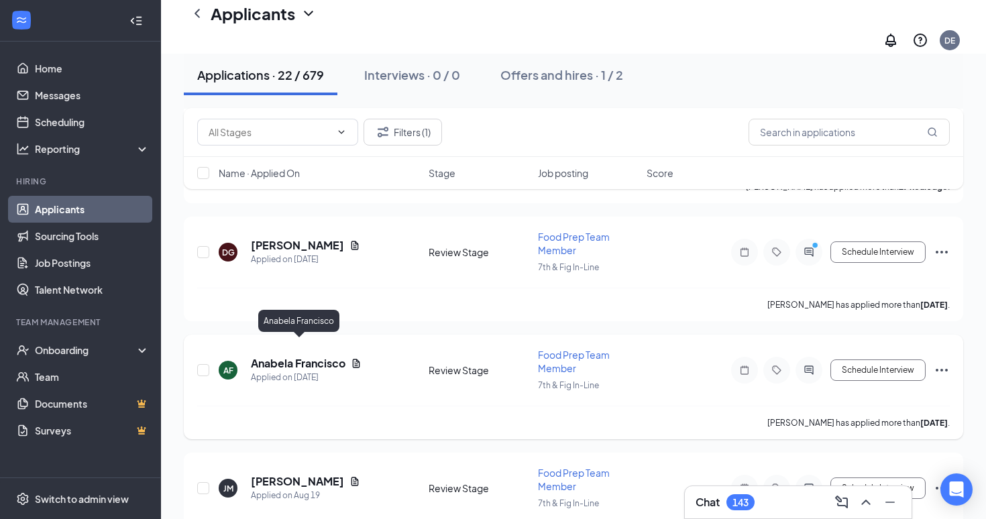
click at [274, 356] on h5 "Anabela Francisco" at bounding box center [298, 363] width 95 height 15
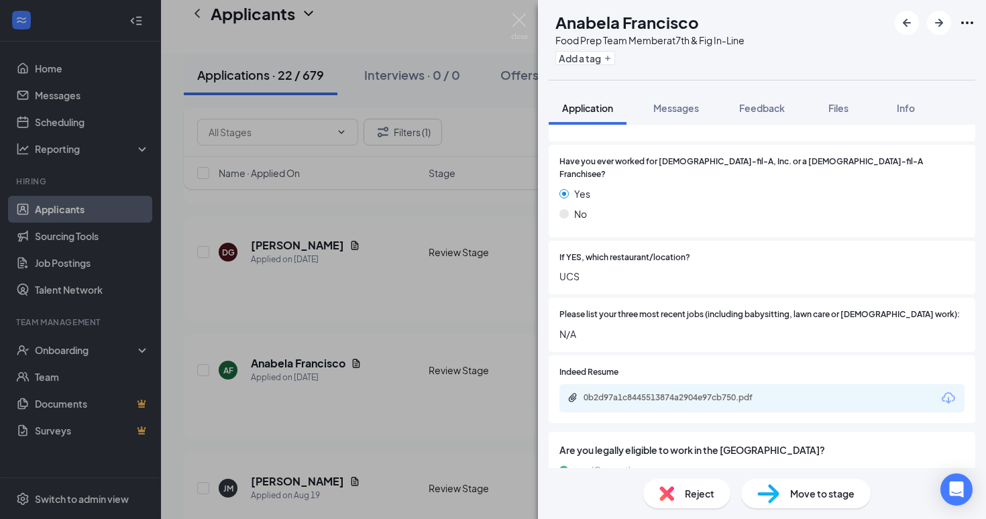
scroll to position [392, 0]
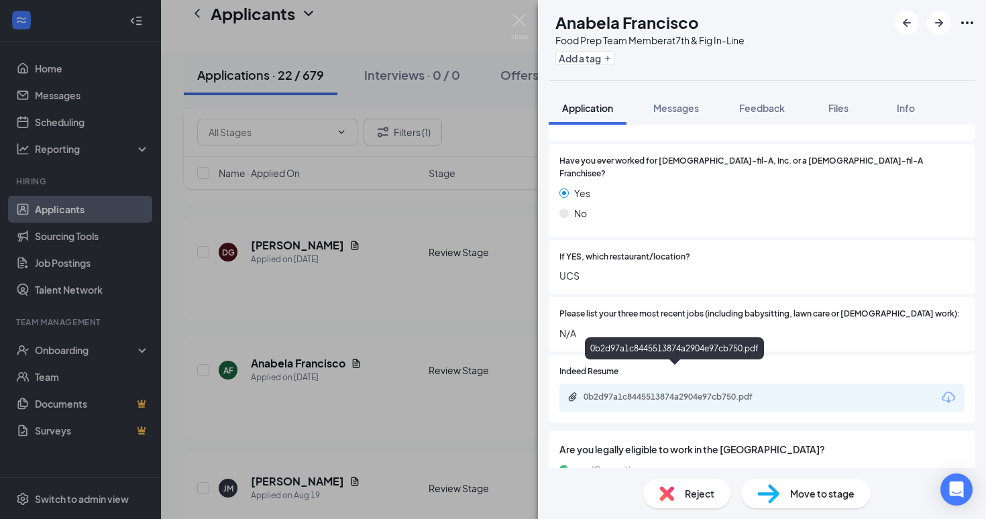
click at [730, 392] on div "0b2d97a1c8445513874a2904e97cb750.pdf" at bounding box center [677, 397] width 188 height 11
click at [327, 264] on div "AF Anabela Francisco Food Prep Team Member at 7th & Fig In-Line Add a tag Appli…" at bounding box center [493, 259] width 986 height 519
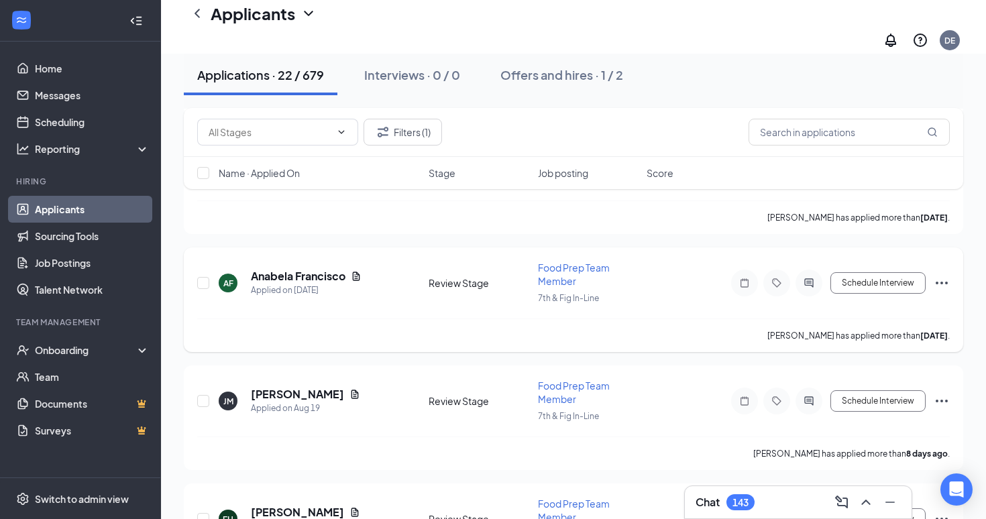
scroll to position [418, 0]
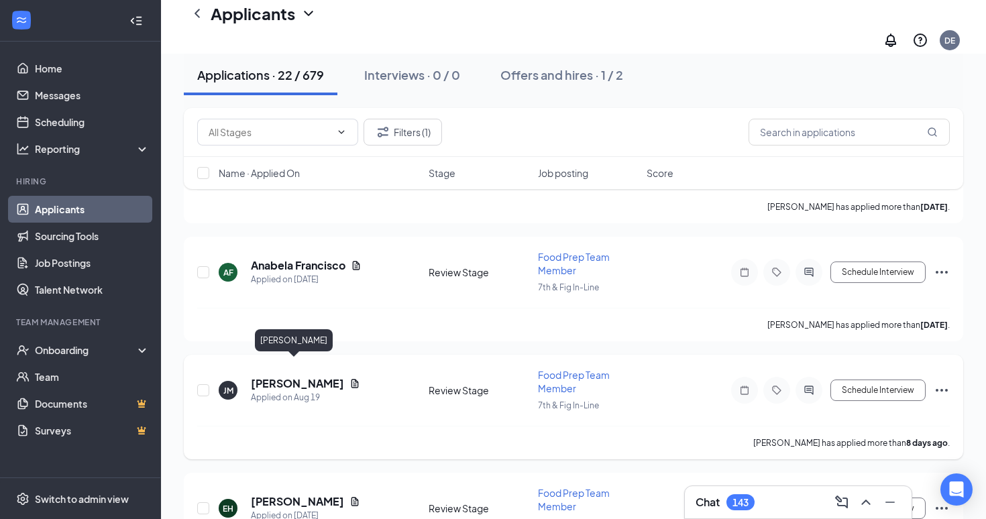
click at [286, 376] on h5 "Jose Montero" at bounding box center [297, 383] width 93 height 15
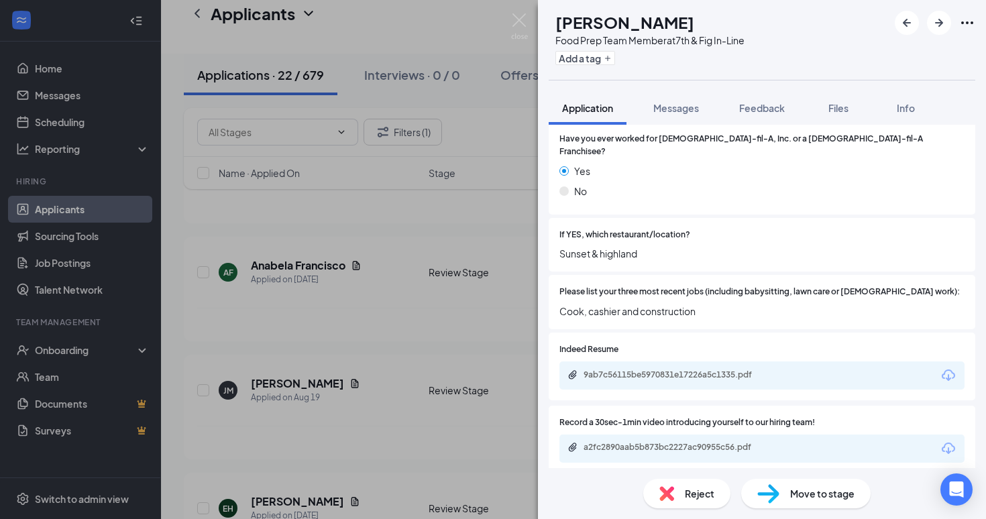
scroll to position [369, 0]
